Goal: Information Seeking & Learning: Learn about a topic

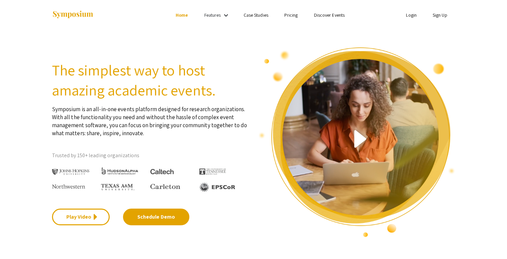
click at [181, 15] on link "Home" at bounding box center [182, 15] width 12 height 6
click at [210, 15] on link "Features" at bounding box center [213, 15] width 17 height 6
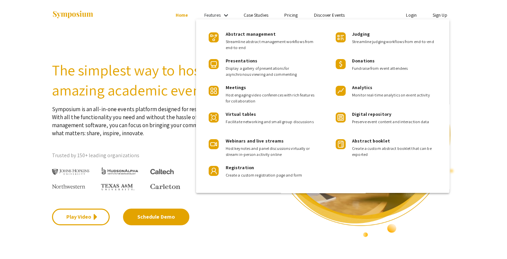
click at [412, 20] on div "Abstract management Streamline abstract management workflows from end-to-end Pr…" at bounding box center [323, 105] width 254 height 173
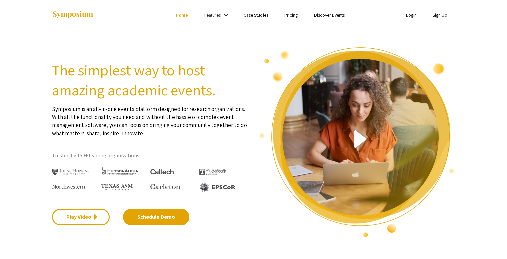
click at [435, 13] on link "Sign Up" at bounding box center [440, 15] width 15 height 6
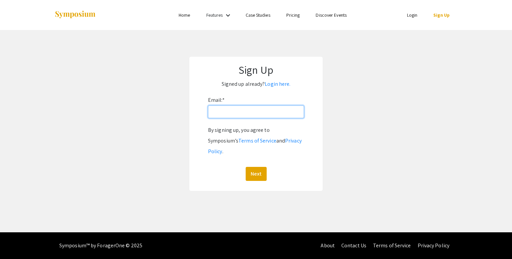
click at [230, 112] on input "Email: *" at bounding box center [256, 111] width 96 height 13
type input "[EMAIL_ADDRESS][DOMAIN_NAME]"
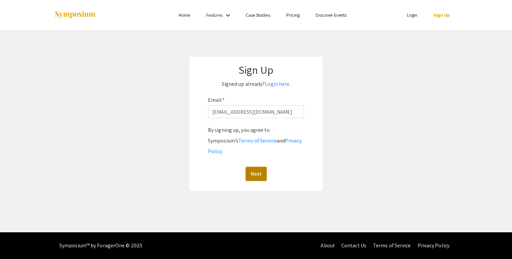
click at [249, 167] on button "Next" at bounding box center [256, 174] width 21 height 14
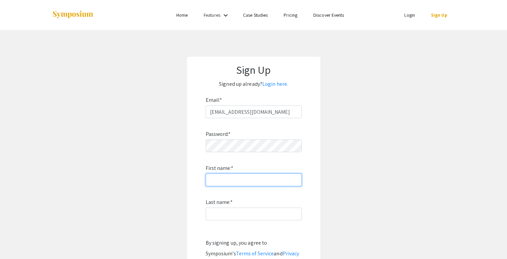
click at [253, 177] on input "First name: *" at bounding box center [254, 179] width 96 height 13
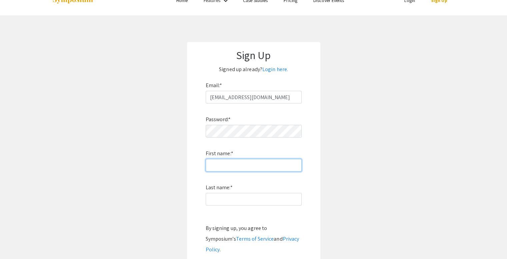
click at [246, 170] on input "First name: *" at bounding box center [254, 165] width 96 height 13
type input "Milo"
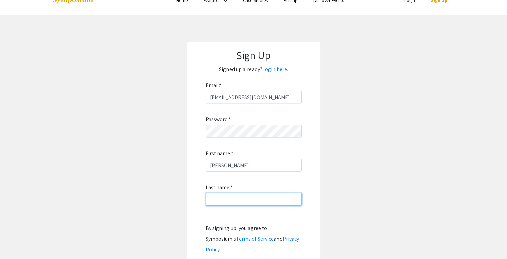
click at [250, 201] on input "Last name: *" at bounding box center [254, 199] width 96 height 13
type input "Neville"
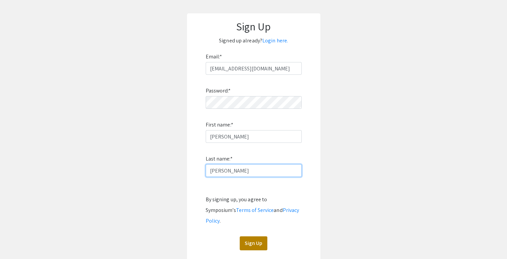
scroll to position [44, 0]
click at [251, 236] on button "Sign Up" at bounding box center [254, 243] width 28 height 14
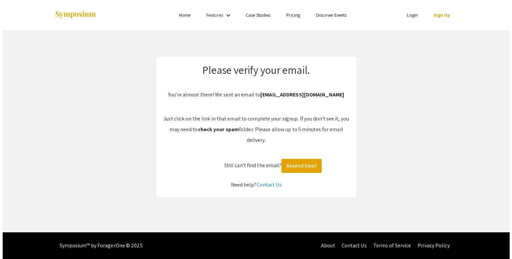
scroll to position [0, 0]
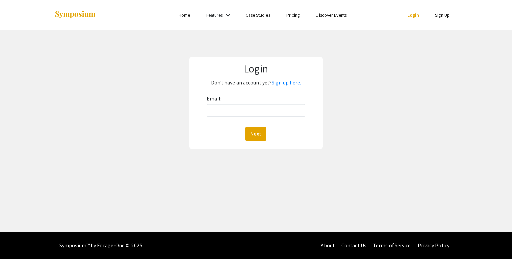
click at [254, 101] on div "Email: Next" at bounding box center [256, 116] width 98 height 47
click at [259, 110] on input "Email:" at bounding box center [256, 110] width 98 height 13
type input "[EMAIL_ADDRESS][DOMAIN_NAME]"
click at [259, 132] on button "Next" at bounding box center [256, 134] width 21 height 14
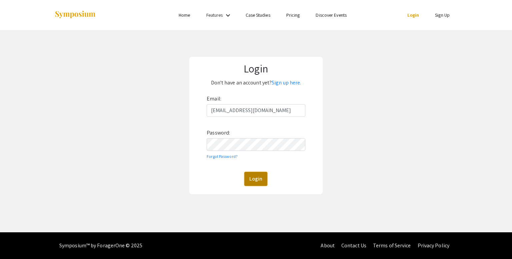
click at [257, 183] on button "Login" at bounding box center [256, 179] width 23 height 14
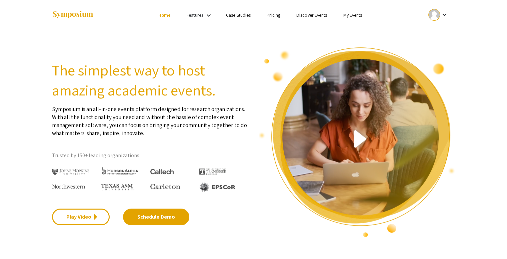
click at [193, 15] on link "Features" at bounding box center [195, 15] width 17 height 6
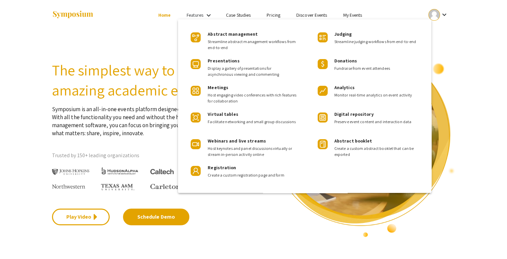
click at [164, 14] on div at bounding box center [253, 129] width 507 height 259
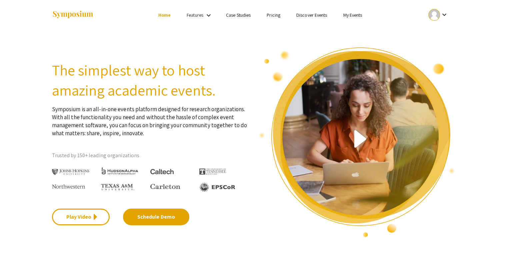
click at [233, 15] on link "Case Studies" at bounding box center [238, 15] width 25 height 6
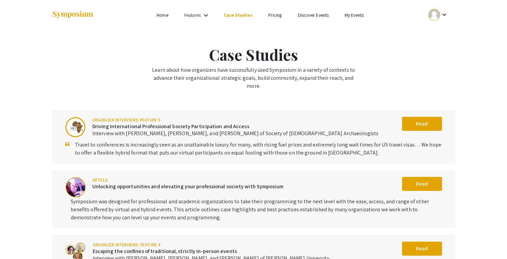
click at [283, 10] on ul "Skip navigation Home Features keyboard_arrow_down Case Studies Pricing Discover…" at bounding box center [253, 15] width 133 height 30
click at [280, 11] on li "Pricing" at bounding box center [276, 15] width 30 height 8
click at [279, 15] on link "Pricing" at bounding box center [276, 15] width 14 height 6
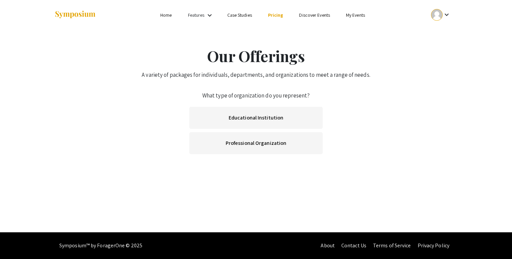
click at [314, 16] on link "Discover Events" at bounding box center [314, 15] width 31 height 6
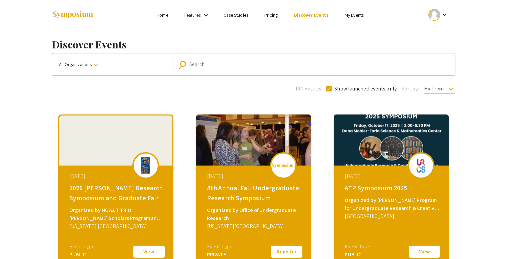
click at [205, 68] on div "Search" at bounding box center [318, 64] width 257 height 11
click at [257, 68] on div "Search" at bounding box center [318, 64] width 257 height 11
click at [233, 59] on div "Search" at bounding box center [318, 64] width 257 height 11
click at [235, 65] on input "Search" at bounding box center [318, 64] width 257 height 6
click at [198, 84] on div "194 Results Show launched events only Sort by: Most recent keyboard_arrow_down" at bounding box center [254, 87] width 414 height 10
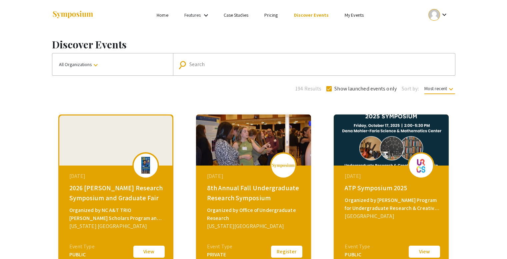
click at [217, 61] on input "Search" at bounding box center [318, 64] width 257 height 6
type input "[US_STATE] state"
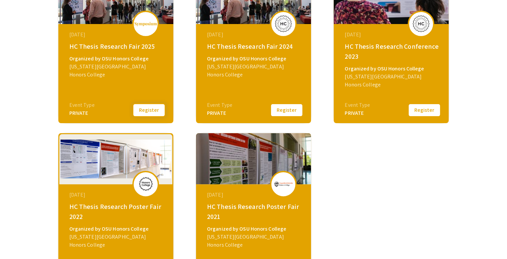
scroll to position [140, 0]
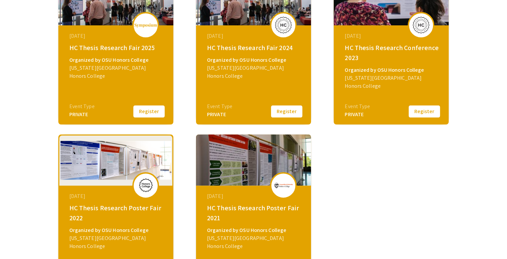
click at [152, 111] on button "Register" at bounding box center [148, 111] width 33 height 14
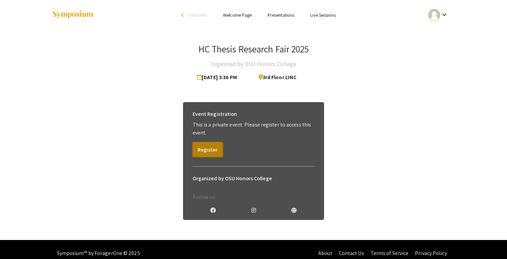
click at [206, 150] on button "Register" at bounding box center [208, 149] width 30 height 15
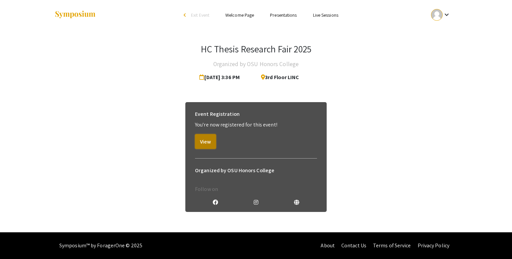
click at [203, 140] on button "View" at bounding box center [205, 141] width 21 height 15
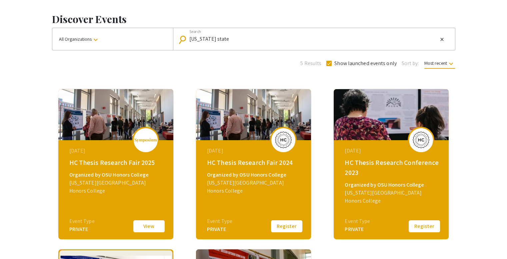
scroll to position [16, 0]
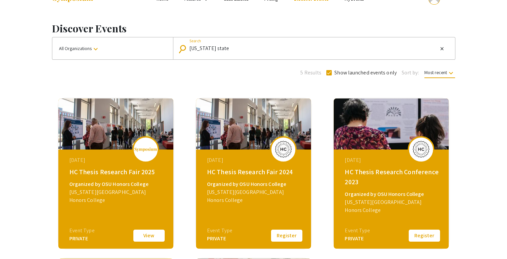
drag, startPoint x: 238, startPoint y: 45, endPoint x: 161, endPoint y: 46, distance: 76.1
click at [161, 46] on div "All Organizations keyboard_arrow_down search [US_STATE] state Search close" at bounding box center [254, 48] width 404 height 23
type input "w"
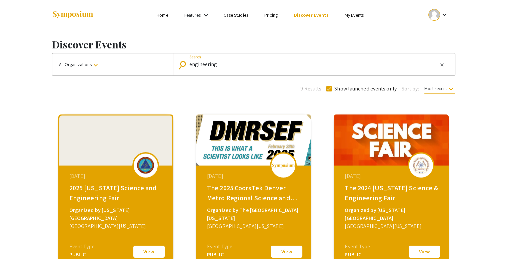
drag, startPoint x: 269, startPoint y: 62, endPoint x: 171, endPoint y: 62, distance: 98.1
click at [171, 62] on div "All Organizations keyboard_arrow_down search engineering Search close" at bounding box center [254, 64] width 404 height 23
type input "\or"
type input "[US_STATE] state"
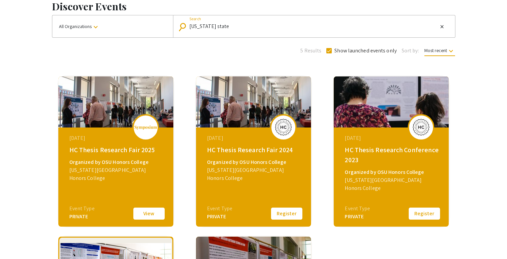
scroll to position [38, 0]
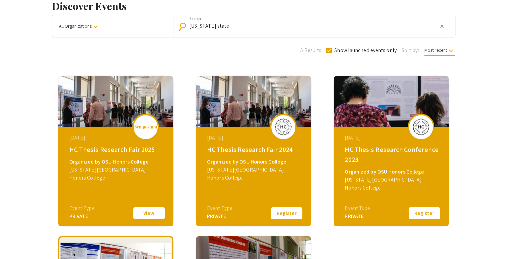
click at [145, 213] on button "View" at bounding box center [148, 213] width 33 height 14
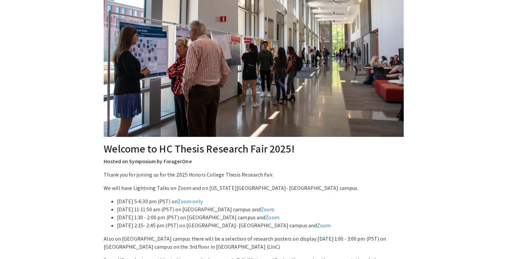
scroll to position [112, 0]
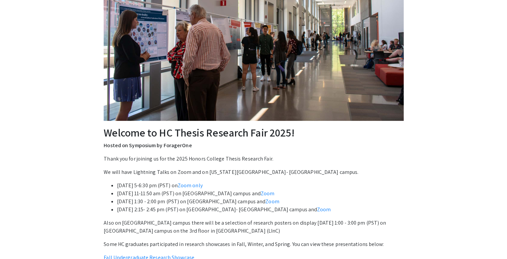
click at [166, 132] on h2 "Welcome to HC Thesis Research Fair 2025!" at bounding box center [254, 132] width 300 height 13
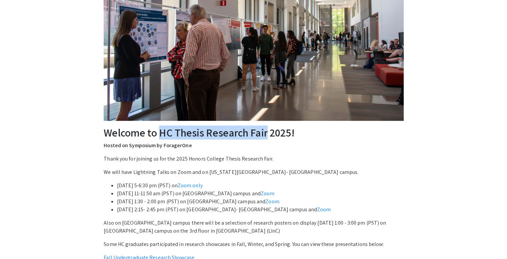
drag, startPoint x: 166, startPoint y: 132, endPoint x: 254, endPoint y: 128, distance: 87.8
click at [254, 128] on h2 "Welcome to HC Thesis Research Fair 2025!" at bounding box center [254, 132] width 300 height 13
copy h2 "HC Thesis Research Fair"
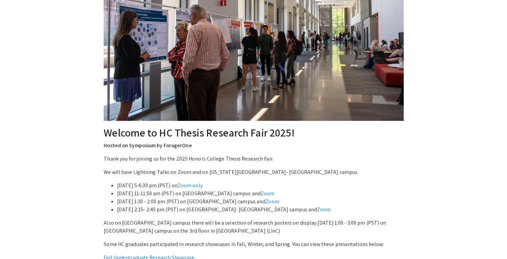
click at [276, 130] on h2 "Welcome to HC Thesis Research Fair 2025!" at bounding box center [254, 132] width 300 height 13
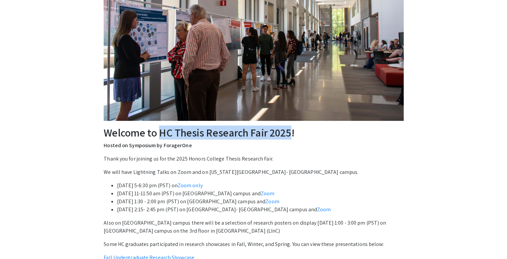
drag, startPoint x: 276, startPoint y: 130, endPoint x: 164, endPoint y: 135, distance: 112.5
click at [164, 135] on h2 "Welcome to HC Thesis Research Fair 2025!" at bounding box center [254, 132] width 300 height 13
copy h2 "HC Thesis Research Fair 2025"
click at [371, 120] on img at bounding box center [254, 21] width 300 height 200
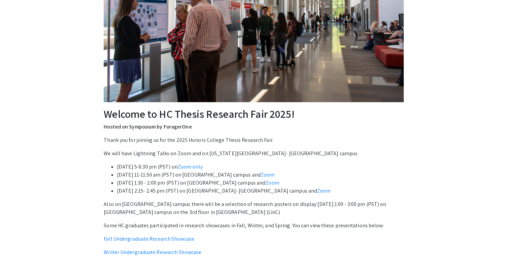
click at [372, 143] on p "Thank you for joining us for the 2025 Honors College Thesis Research Fair." at bounding box center [254, 140] width 300 height 8
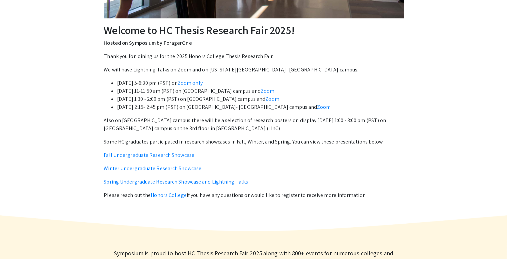
scroll to position [215, 0]
click at [164, 155] on link "Fall Undergraduate Research Showcase" at bounding box center [149, 154] width 91 height 7
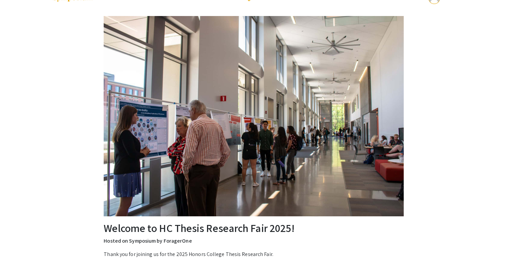
scroll to position [0, 0]
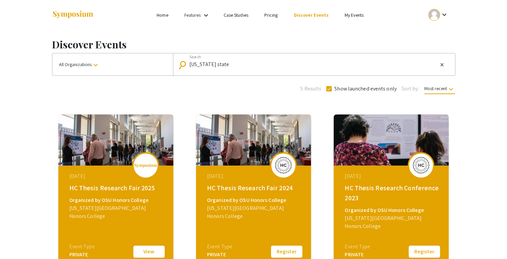
click at [231, 70] on mat-form-field "search [US_STATE] state Search close" at bounding box center [314, 64] width 282 height 22
drag, startPoint x: 243, startPoint y: 60, endPoint x: 194, endPoint y: 60, distance: 48.4
click at [194, 60] on div "[US_STATE] state Search" at bounding box center [314, 64] width 249 height 11
drag, startPoint x: 231, startPoint y: 63, endPoint x: 172, endPoint y: 58, distance: 58.7
click at [172, 58] on div "All Organizations keyboard_arrow_down search [US_STATE] state Search close" at bounding box center [254, 64] width 404 height 23
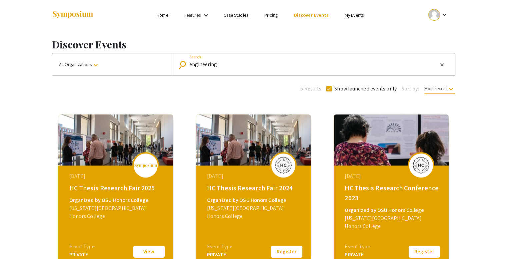
type input "engineering"
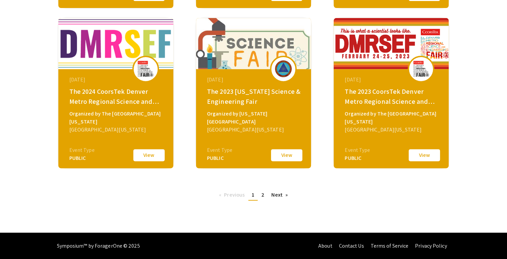
scroll to position [256, 0]
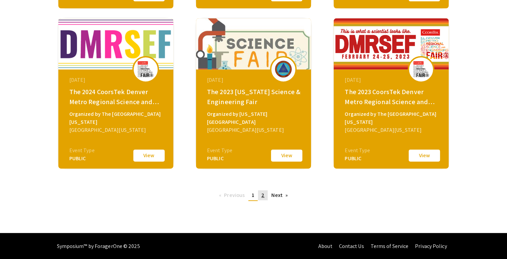
click at [266, 196] on link "page 2" at bounding box center [263, 195] width 10 height 10
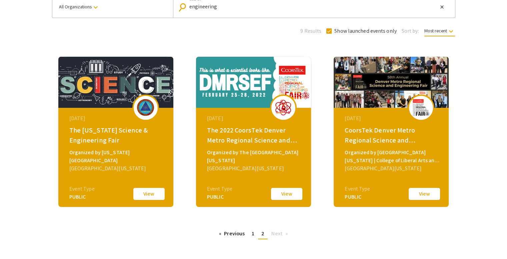
scroll to position [57, 0]
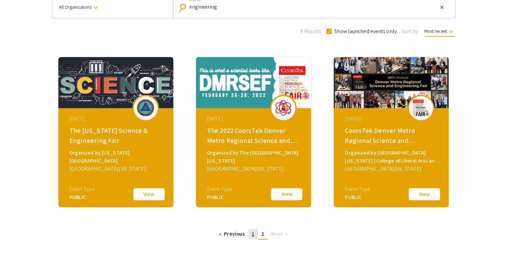
click at [250, 236] on link "page 1" at bounding box center [253, 234] width 9 height 10
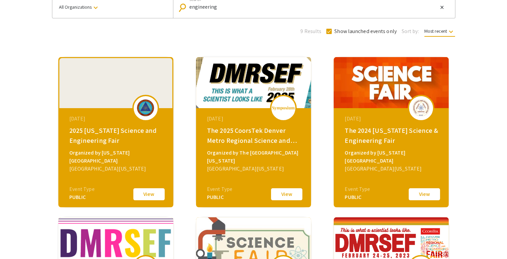
click at [146, 197] on button "View" at bounding box center [148, 194] width 33 height 14
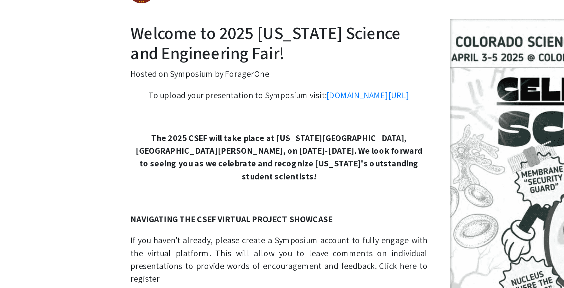
scroll to position [17, 0]
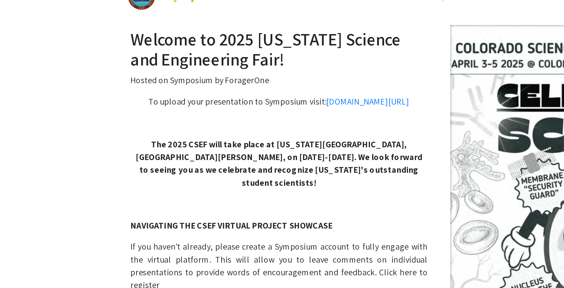
click at [181, 81] on p at bounding box center [282, 77] width 400 height 8
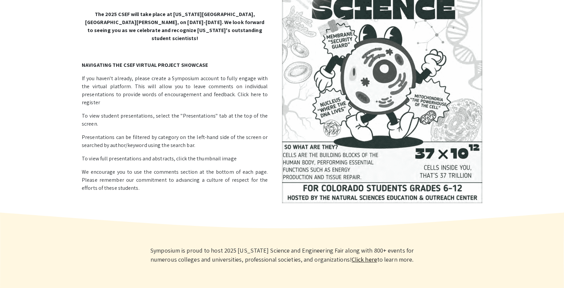
scroll to position [0, 0]
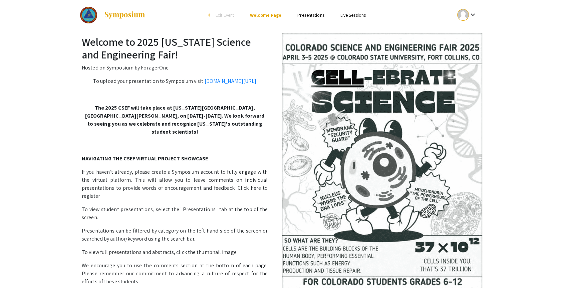
click at [481, 139] on img at bounding box center [382, 164] width 200 height 263
click at [227, 15] on span "Exit Event" at bounding box center [225, 15] width 18 height 6
click at [272, 11] on li "Welcome Page" at bounding box center [265, 15] width 47 height 8
click at [270, 15] on link "Welcome Page" at bounding box center [265, 15] width 31 height 6
click at [220, 15] on span "Exit Event" at bounding box center [225, 15] width 18 height 6
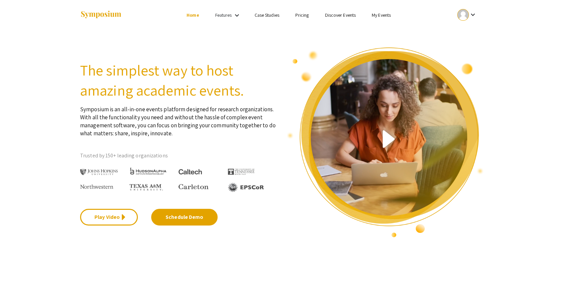
click at [219, 16] on link "Features" at bounding box center [223, 15] width 17 height 6
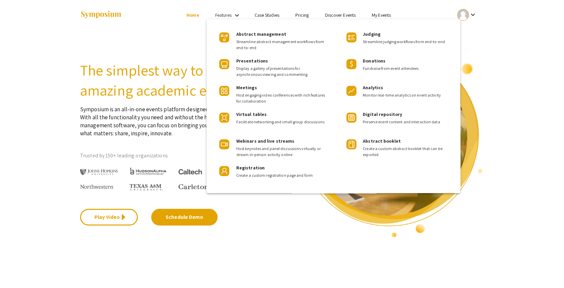
click at [143, 25] on div at bounding box center [282, 144] width 564 height 288
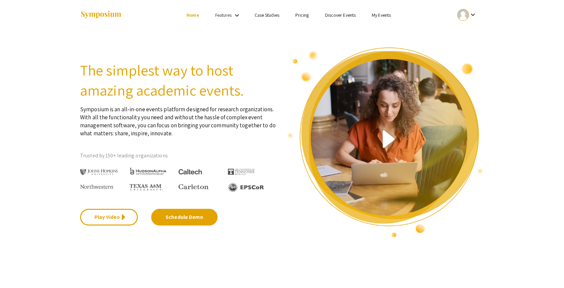
click at [338, 14] on link "Discover Events" at bounding box center [340, 15] width 31 height 6
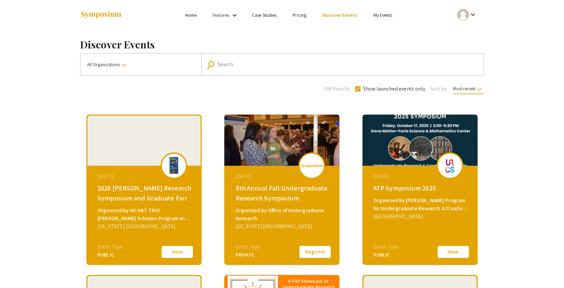
click at [234, 66] on input "Search" at bounding box center [346, 64] width 257 height 6
type input "[US_STATE] state"
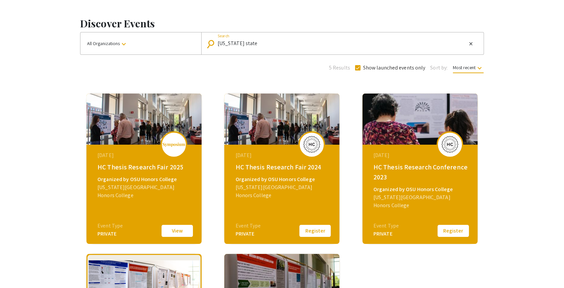
scroll to position [32, 0]
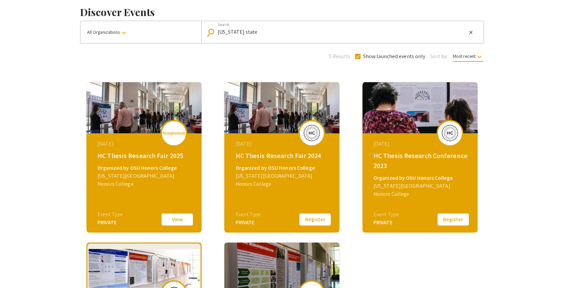
click at [164, 223] on button "View" at bounding box center [176, 219] width 33 height 14
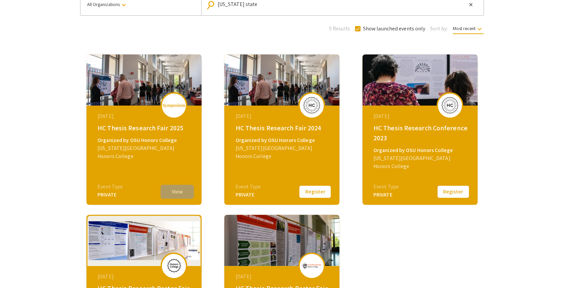
scroll to position [60, 0]
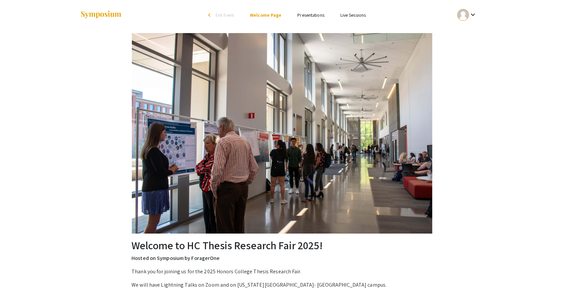
click at [175, 196] on img at bounding box center [282, 133] width 300 height 200
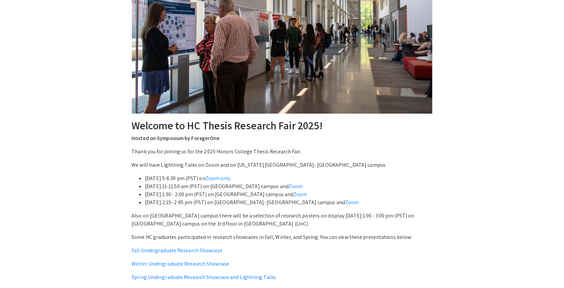
scroll to position [134, 0]
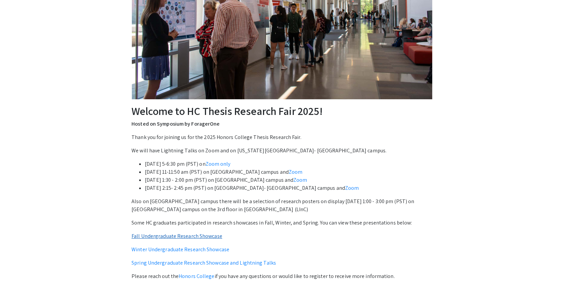
click at [186, 238] on link "Fall Undergraduate Research Showcase" at bounding box center [176, 235] width 91 height 7
